Goal: Register for event/course

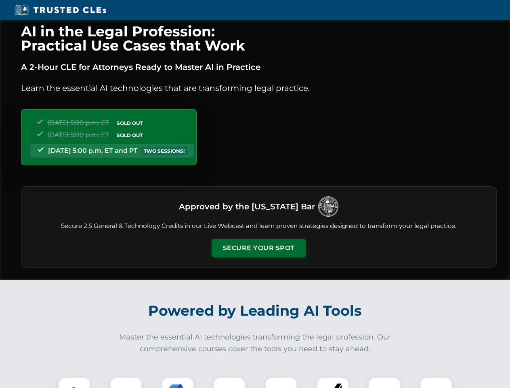
click at [258, 248] on button "Secure Your Spot" at bounding box center [259, 248] width 94 height 19
click at [74, 382] on img at bounding box center [74, 392] width 23 height 23
